Goal: Obtain resource: Download file/media

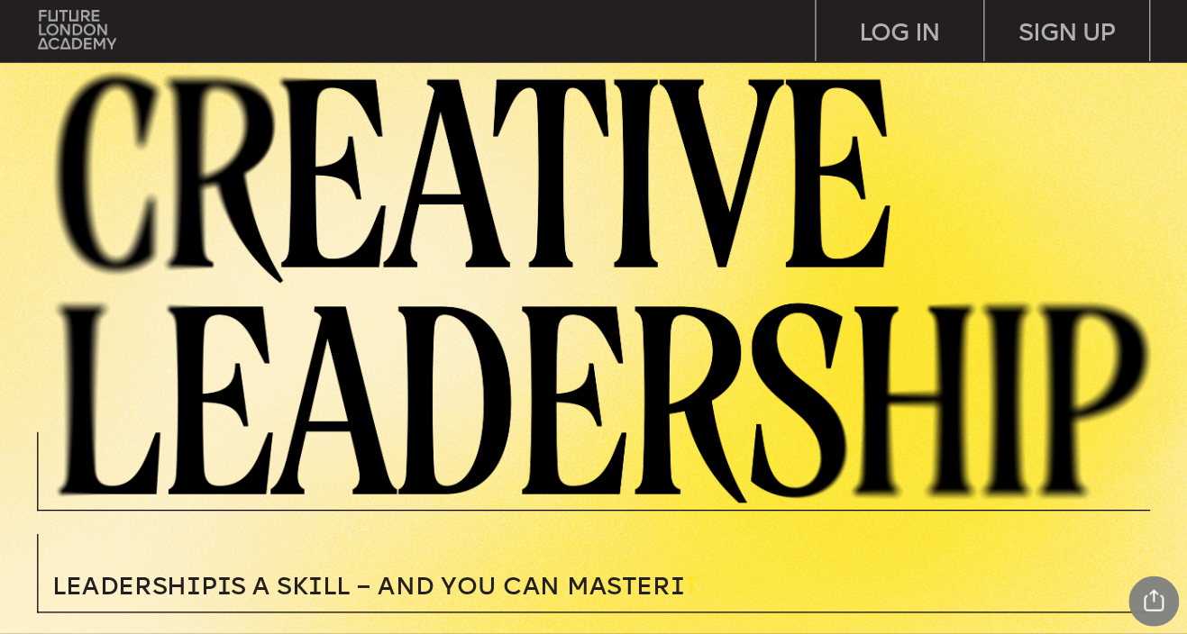
click at [76, 15] on img at bounding box center [76, 31] width 77 height 40
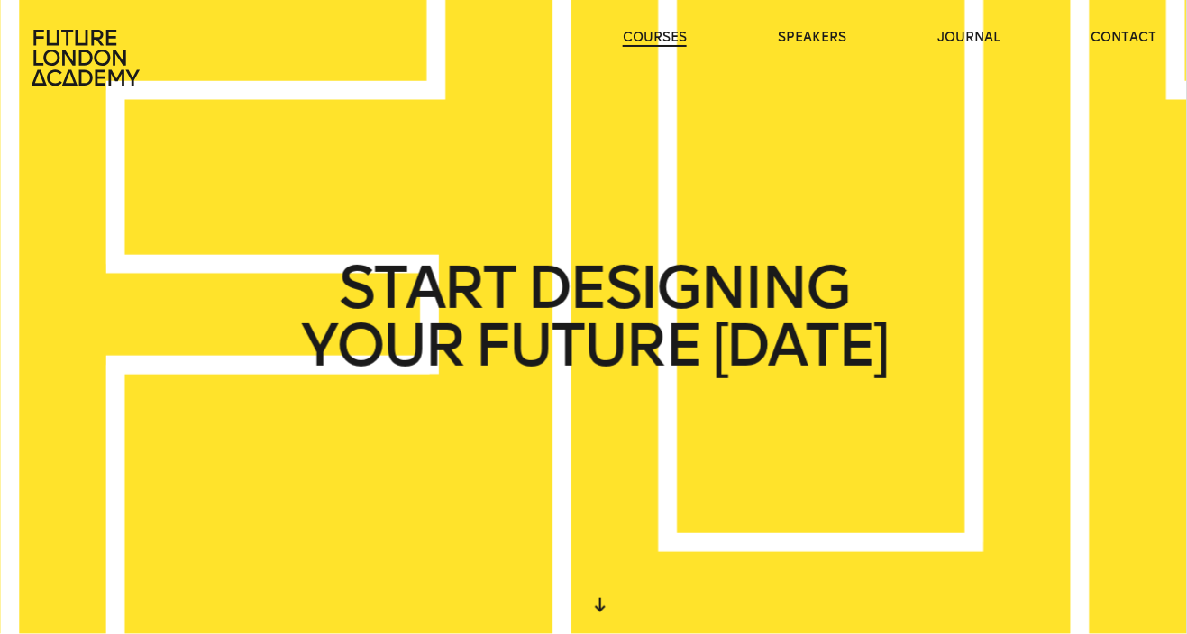
click at [643, 32] on link "courses" at bounding box center [655, 38] width 64 height 18
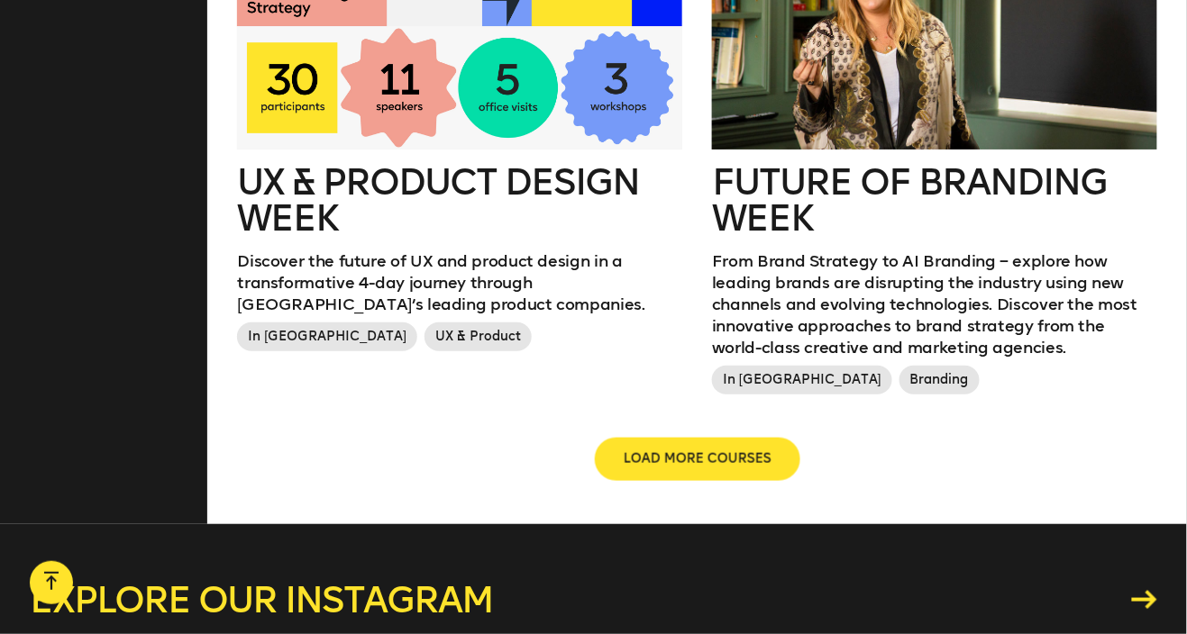
scroll to position [2130, 0]
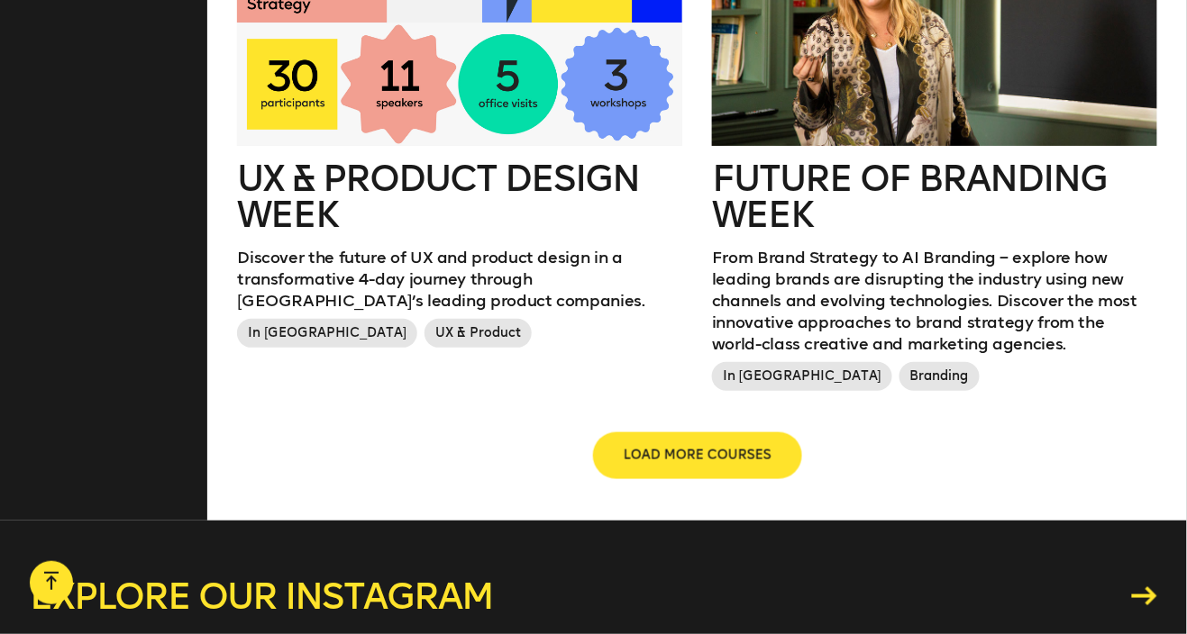
click at [748, 476] on button "LOAD MORE COURSES" at bounding box center [697, 455] width 205 height 43
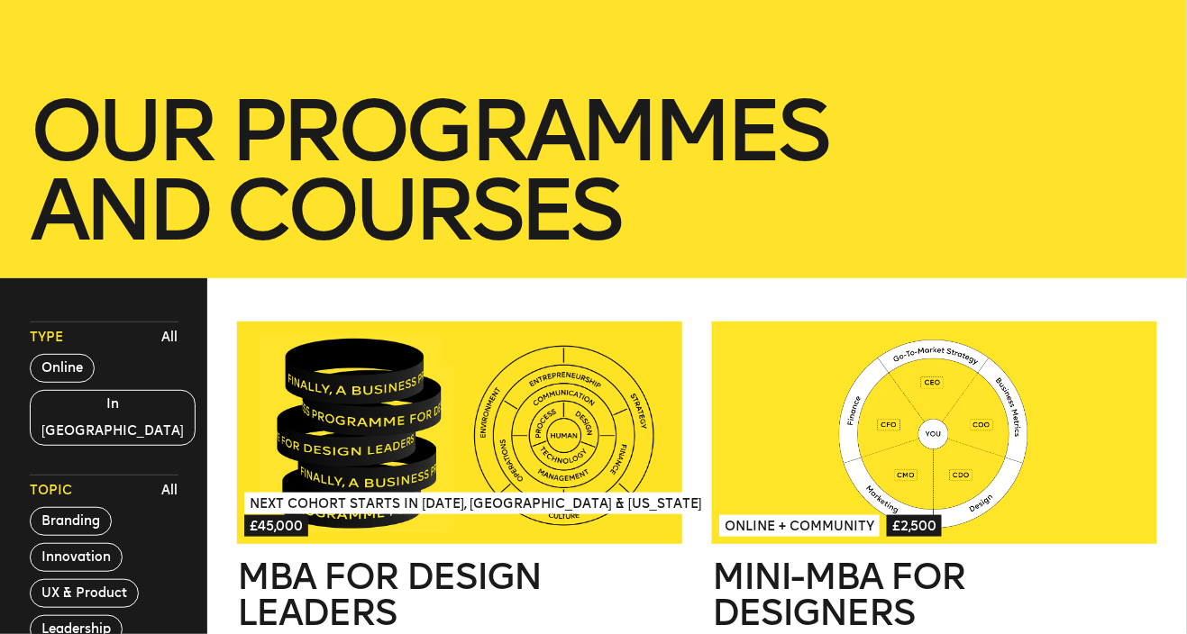
scroll to position [245, 0]
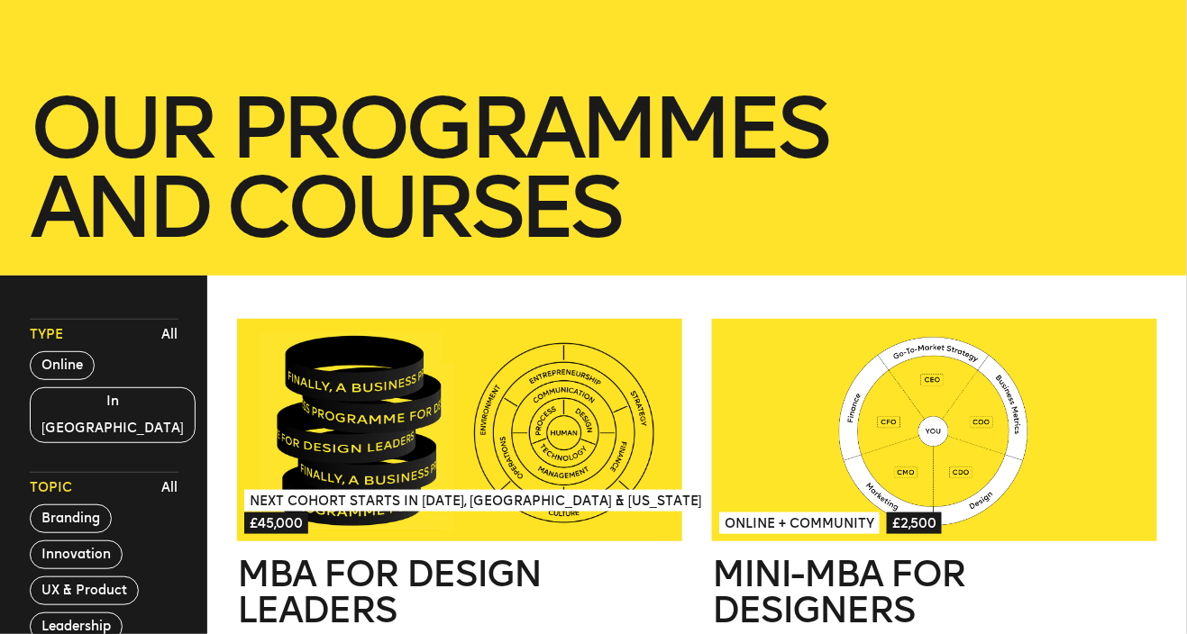
click at [930, 413] on div at bounding box center [934, 430] width 445 height 223
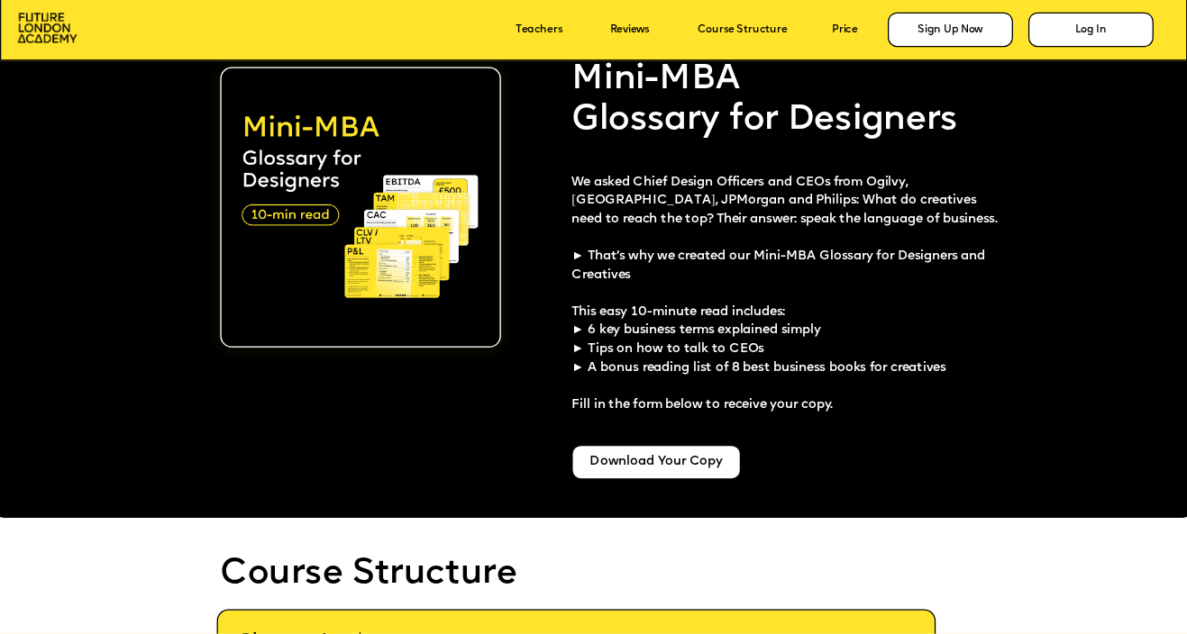
scroll to position [3100, 0]
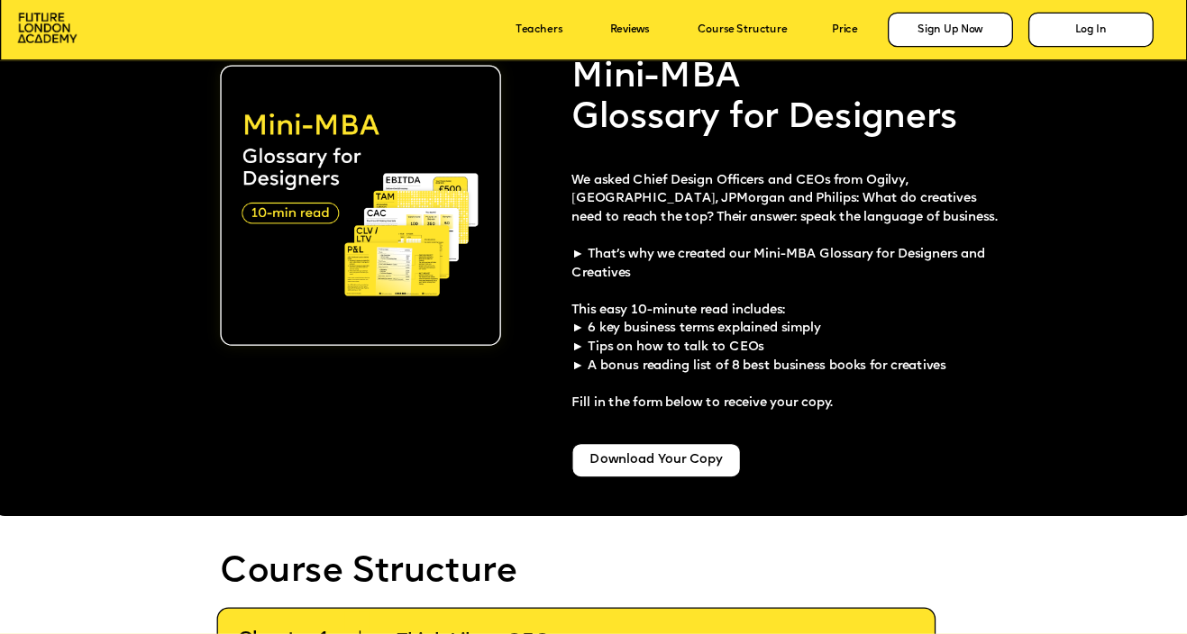
click at [702, 456] on div "Download Your Copy" at bounding box center [656, 460] width 169 height 35
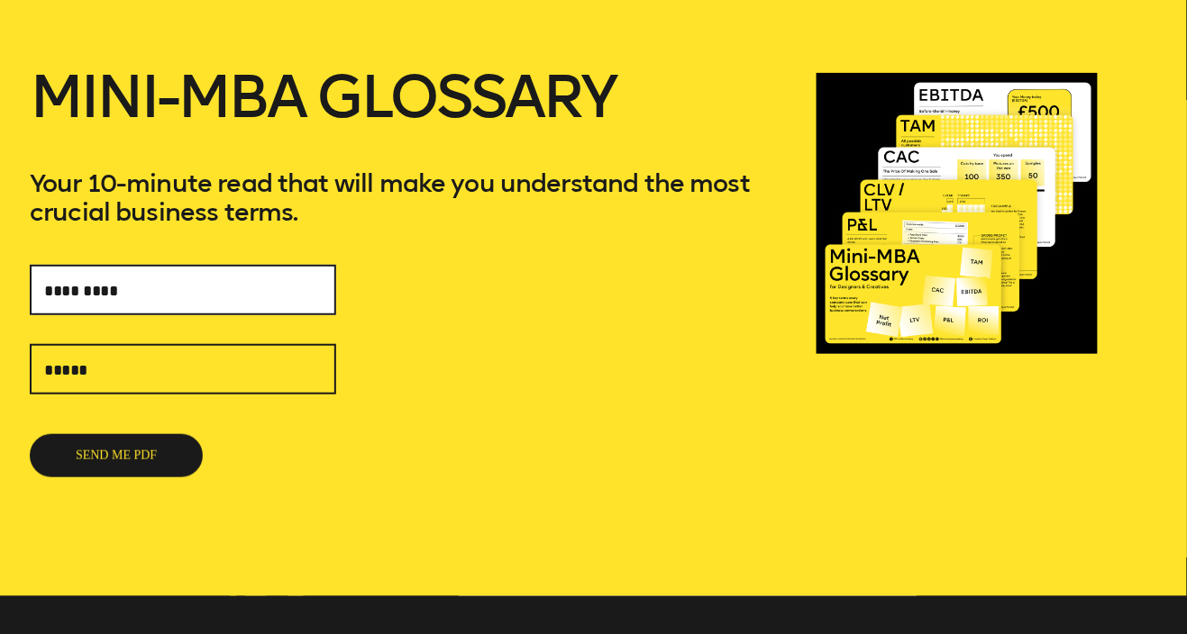
click at [199, 288] on input "text" at bounding box center [183, 290] width 306 height 50
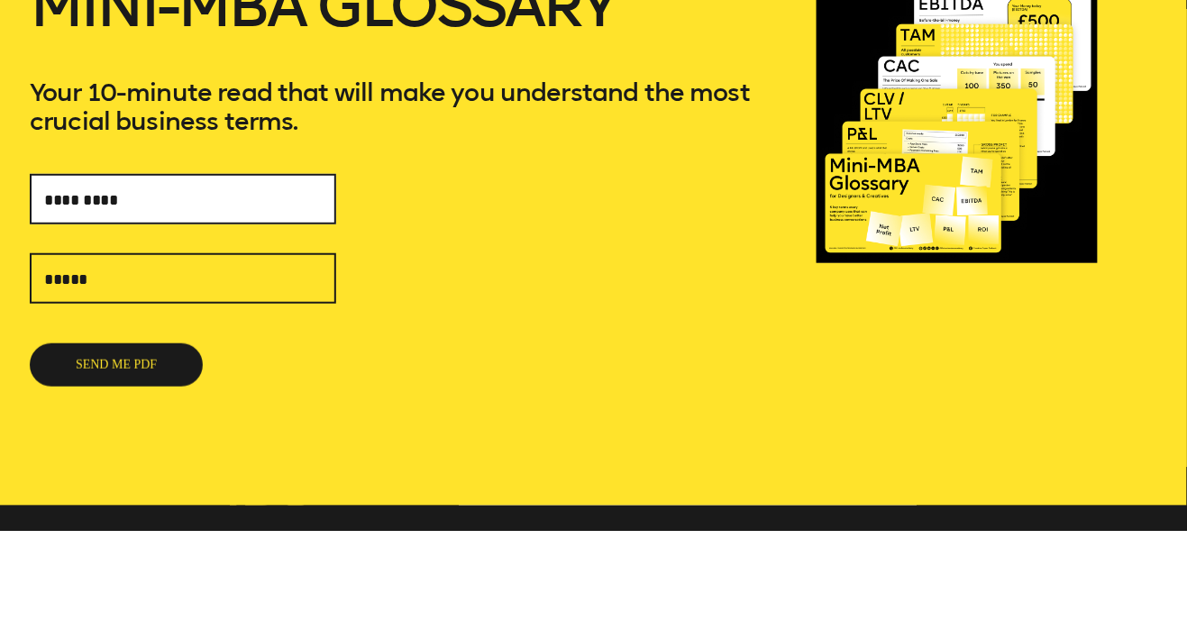
scroll to position [130, 0]
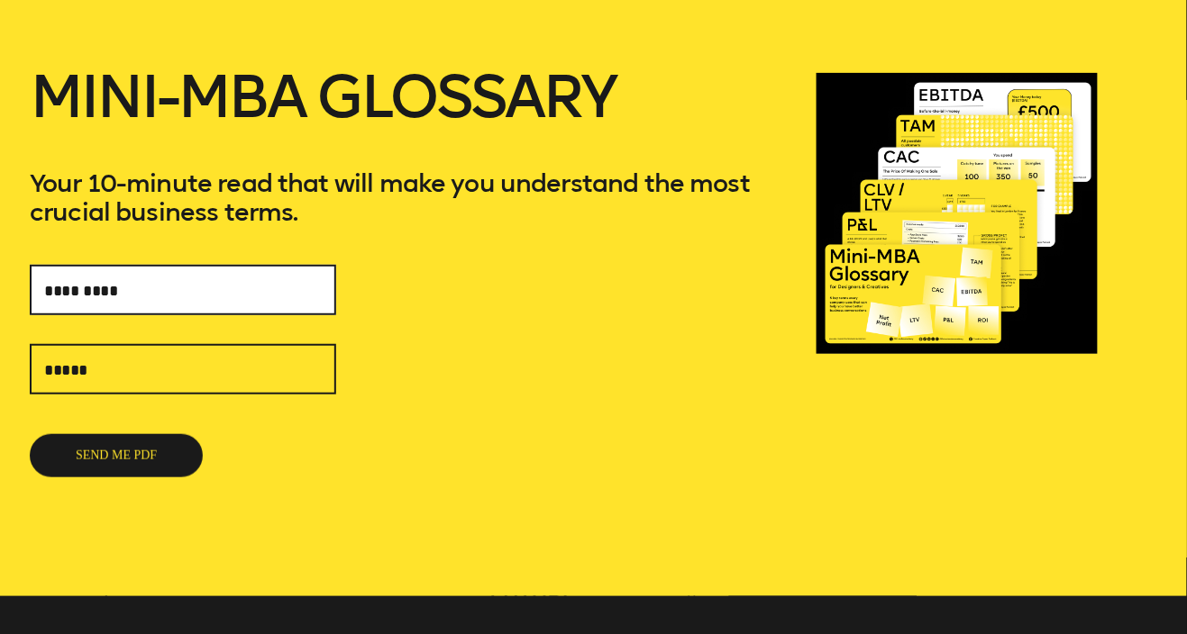
click at [214, 311] on input "text" at bounding box center [183, 290] width 306 height 50
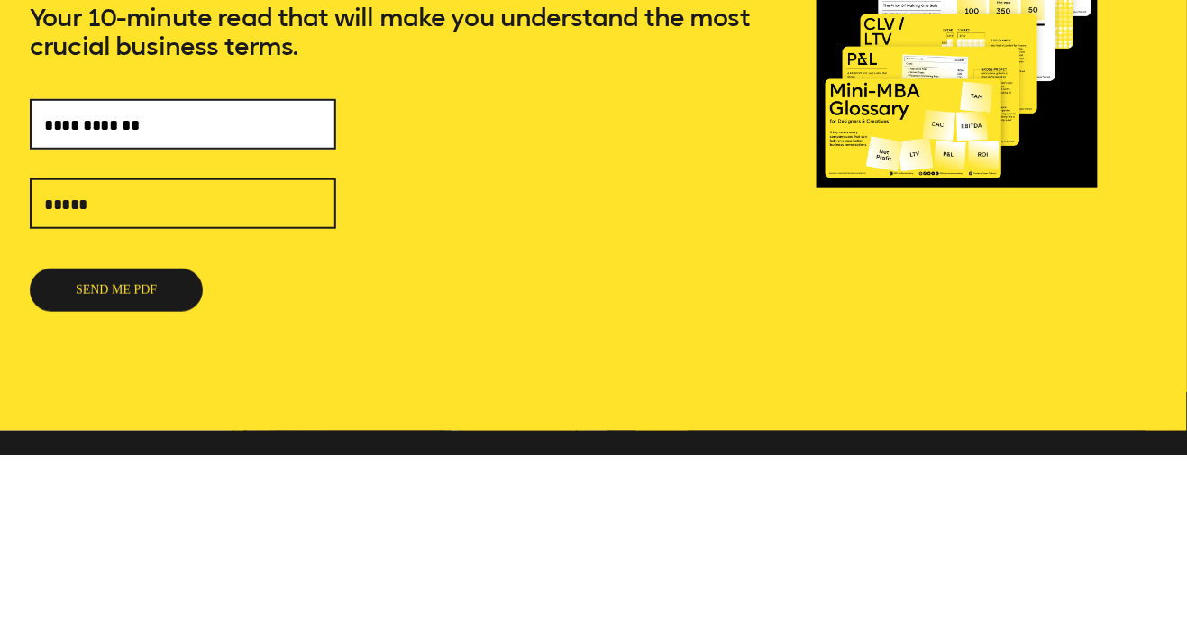
type input "**********"
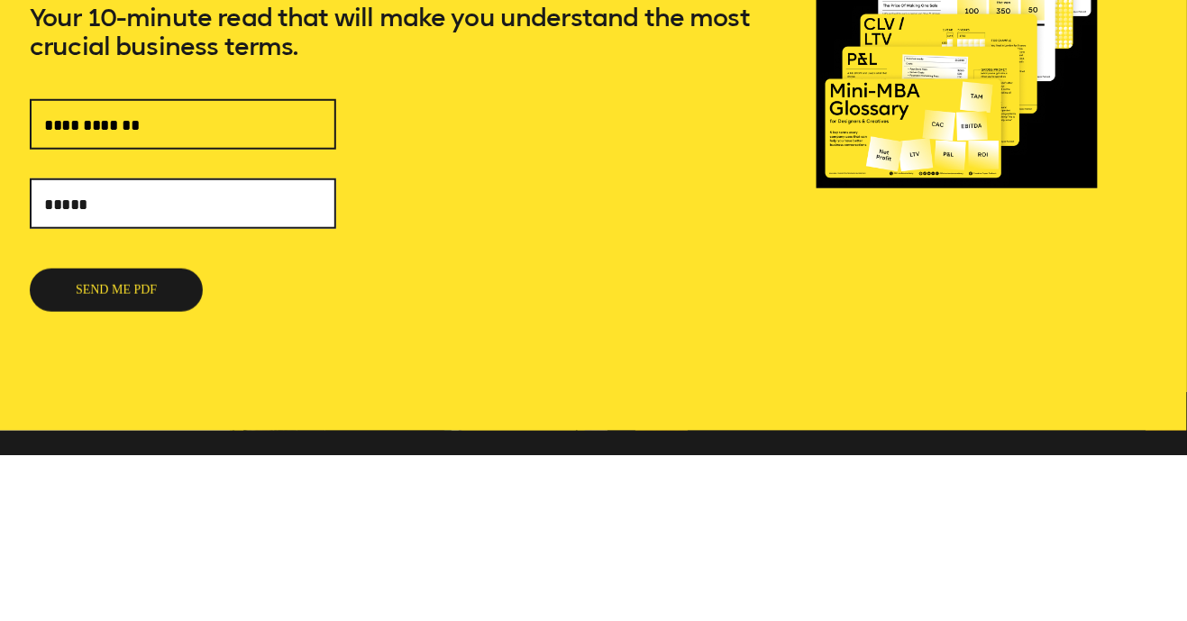
click at [248, 368] on input "text" at bounding box center [183, 369] width 306 height 50
type input "**********"
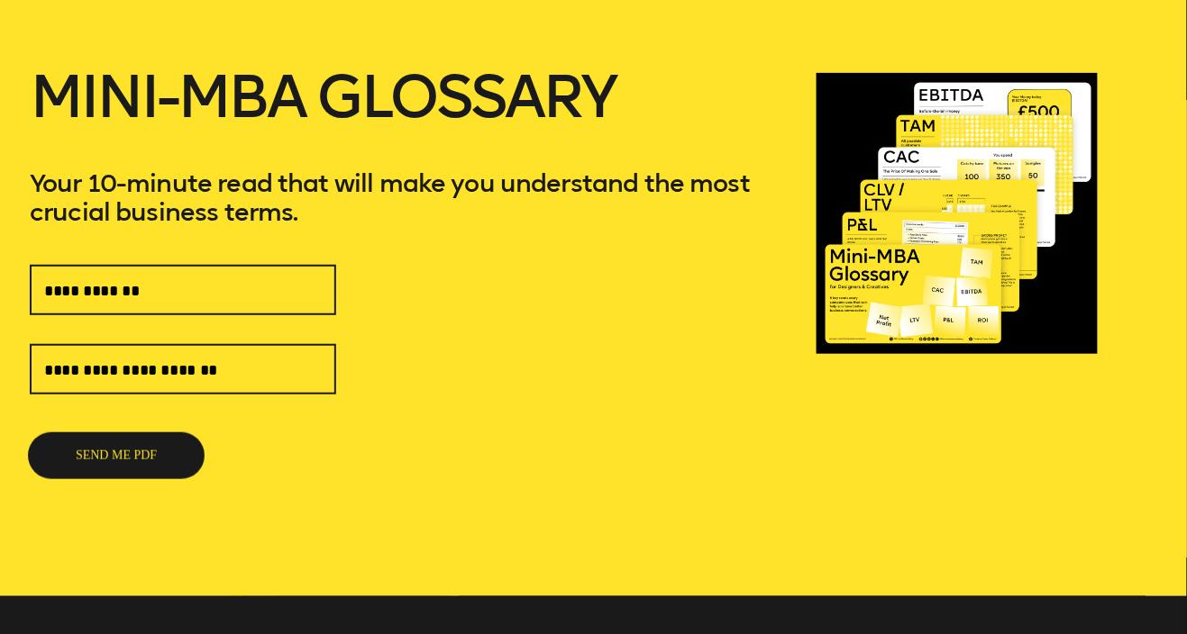
click at [166, 448] on button "SEND ME PDF" at bounding box center [116, 455] width 173 height 43
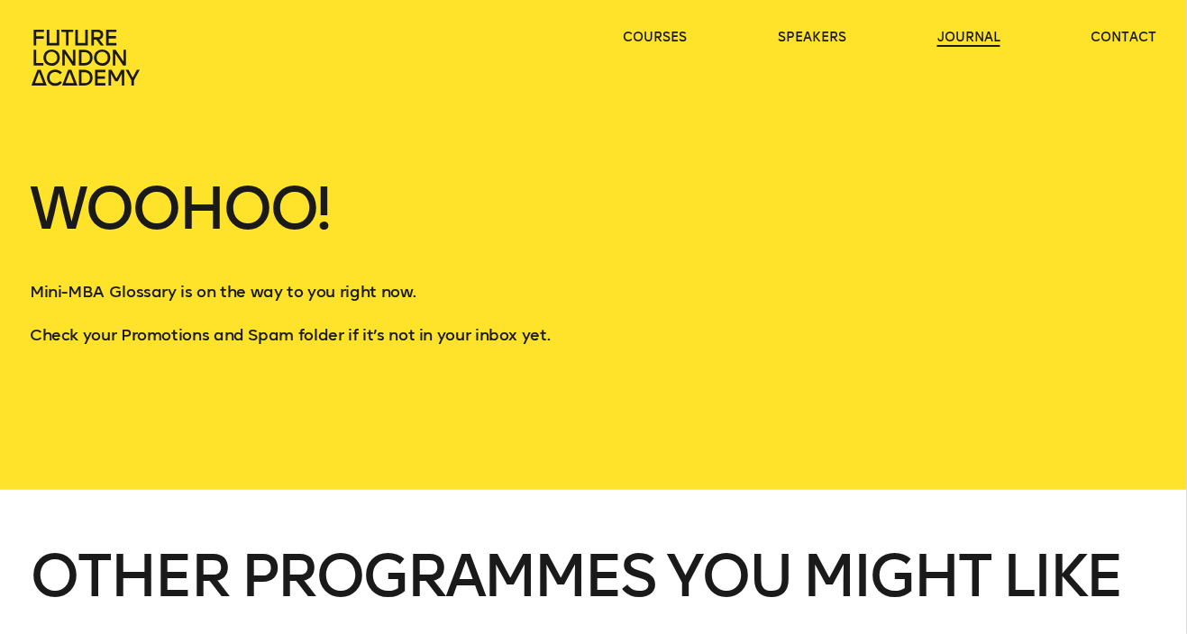
click at [956, 36] on link "journal" at bounding box center [968, 38] width 63 height 18
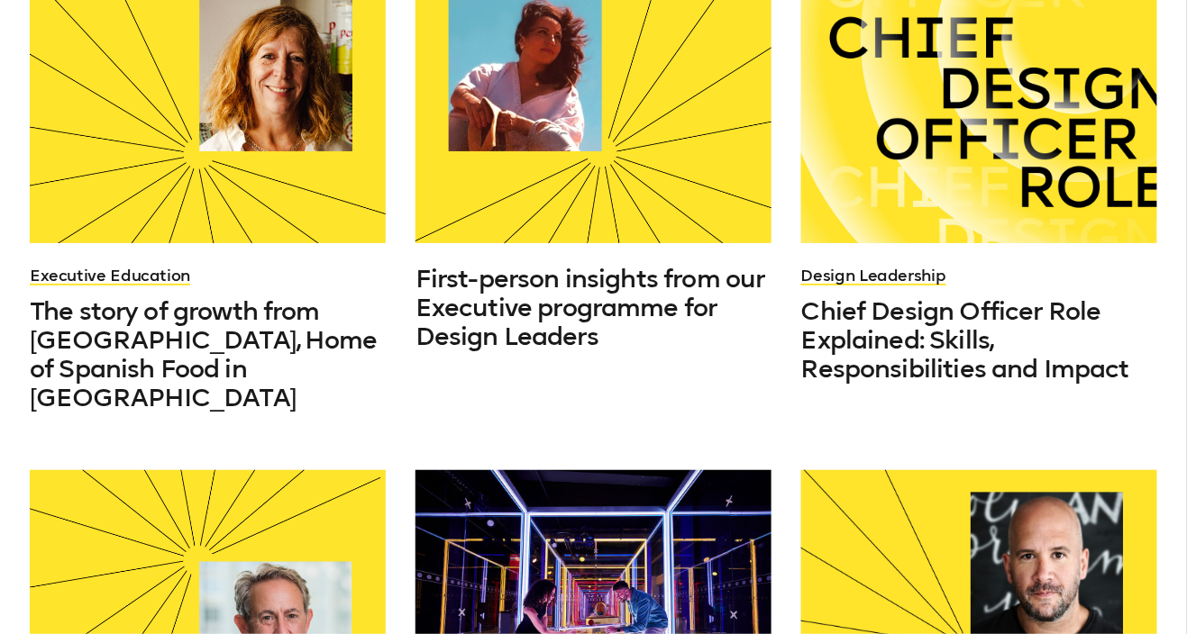
scroll to position [1036, 0]
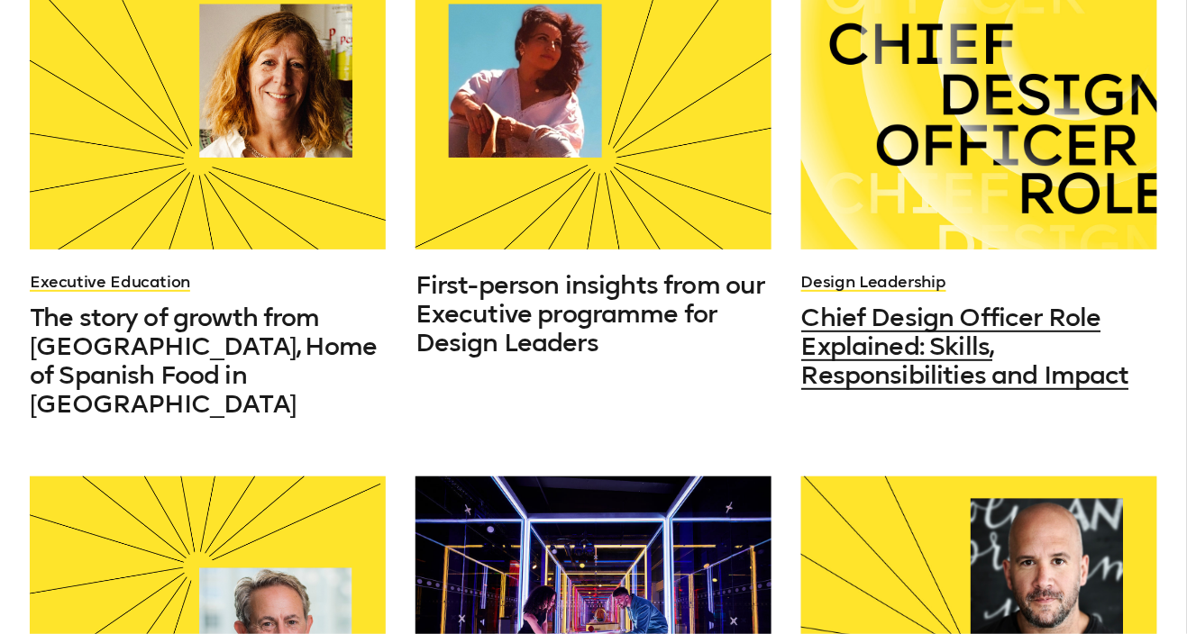
click at [874, 310] on span "Chief Design Officer Role Explained: Skills, Responsibilities and Impact" at bounding box center [965, 346] width 328 height 87
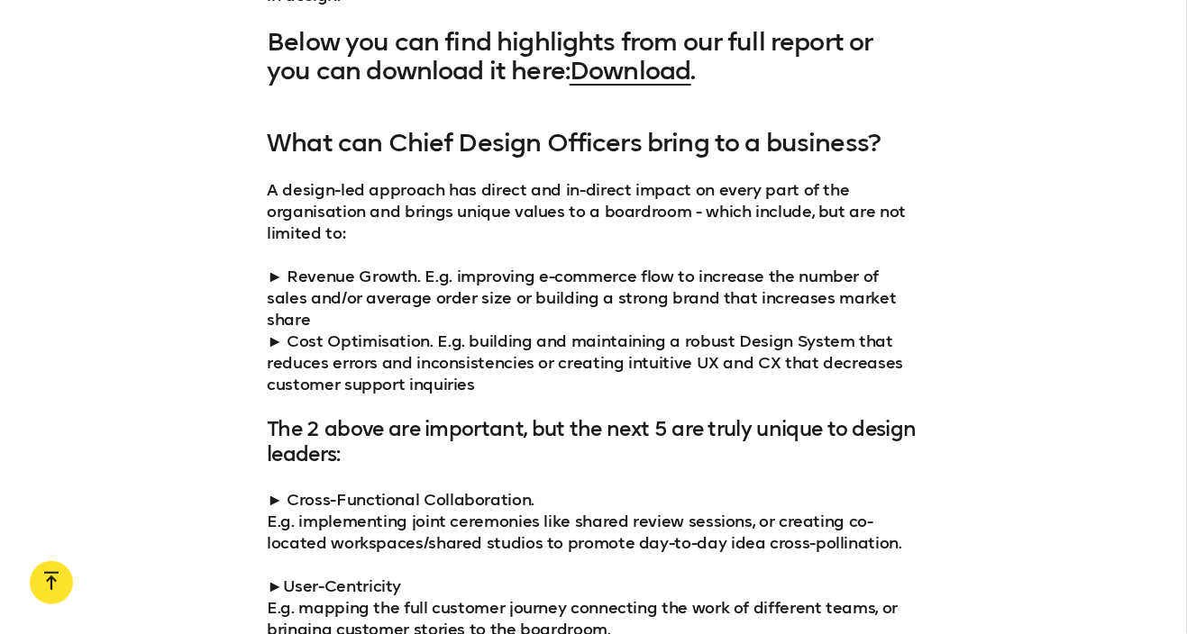
scroll to position [1700, 0]
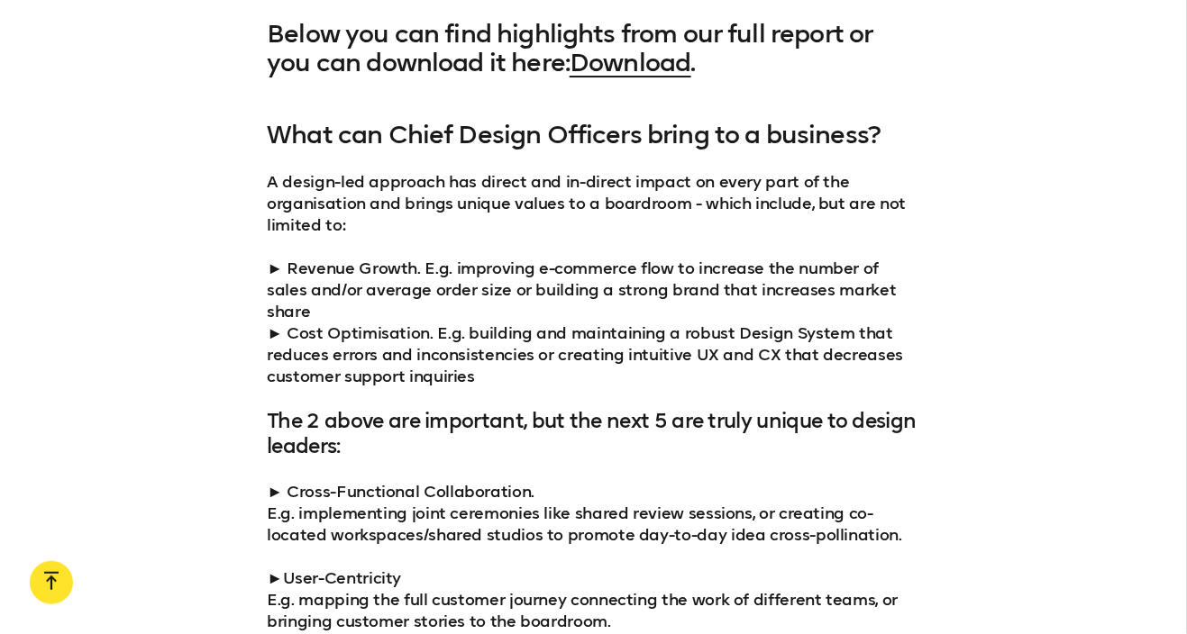
click at [633, 66] on link "Download" at bounding box center [630, 63] width 121 height 30
